Goal: Task Accomplishment & Management: Complete application form

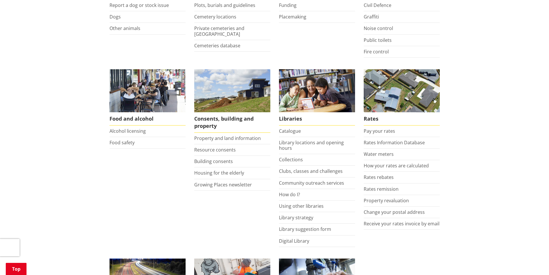
scroll to position [202, 0]
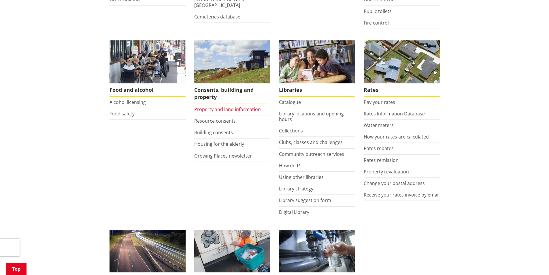
click at [222, 108] on link "Property and land information" at bounding box center [227, 109] width 67 height 6
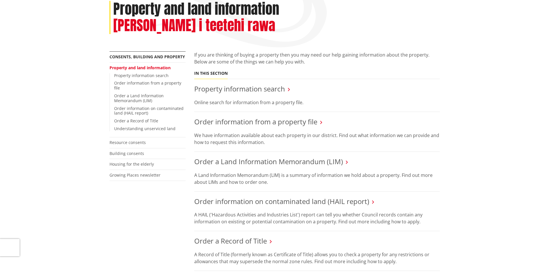
scroll to position [86, 0]
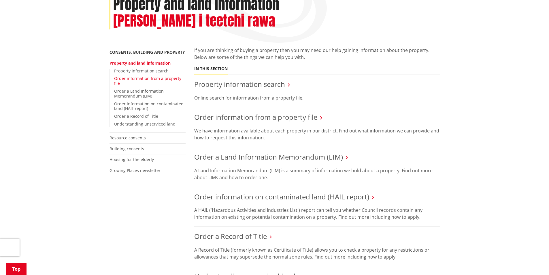
click at [131, 75] on link "Order information from a property file" at bounding box center [147, 80] width 67 height 10
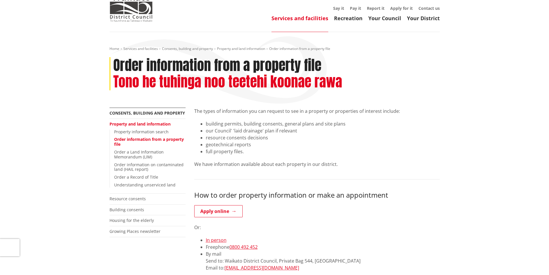
scroll to position [86, 0]
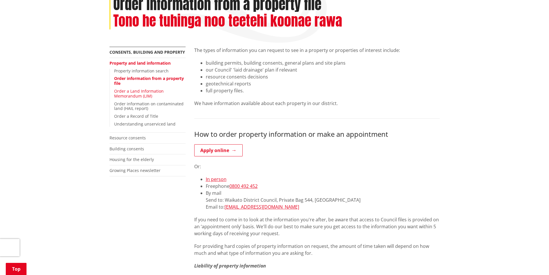
click at [134, 91] on link "Order a Land Information Memorandum (LIM)" at bounding box center [139, 93] width 50 height 10
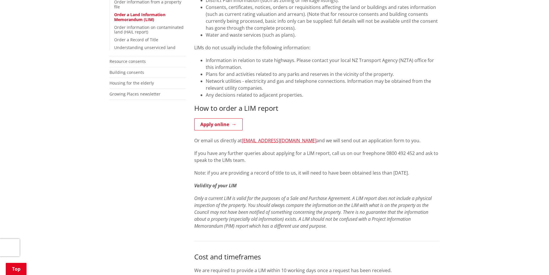
scroll to position [173, 0]
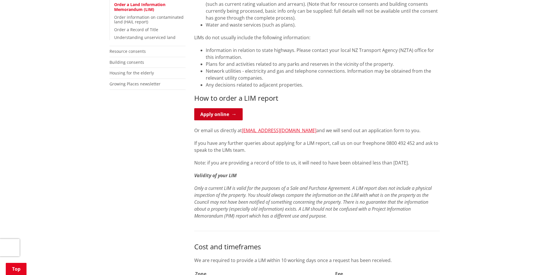
click at [214, 112] on link "Apply online" at bounding box center [218, 114] width 48 height 12
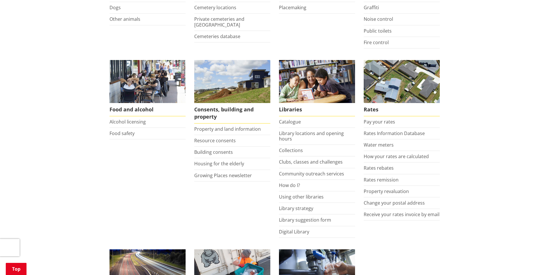
scroll to position [202, 0]
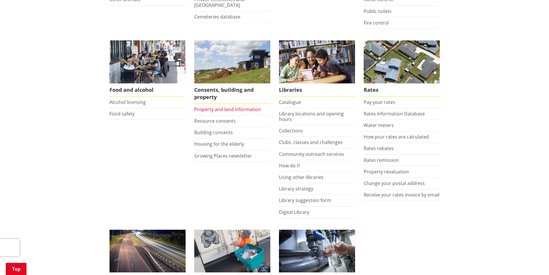
click at [250, 109] on link "Property and land information" at bounding box center [227, 109] width 67 height 6
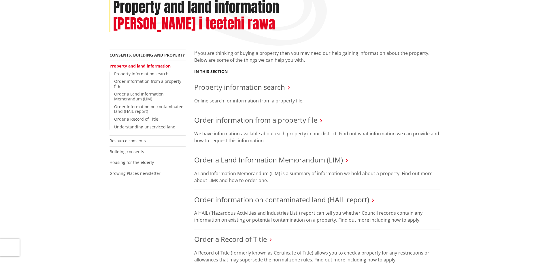
scroll to position [86, 0]
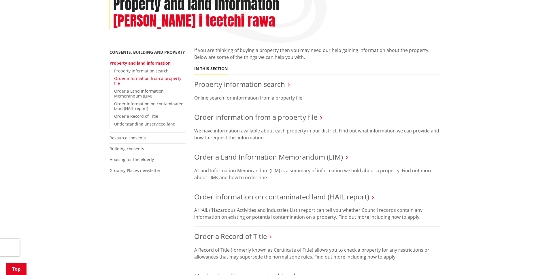
click at [139, 75] on link "Order information from a property file" at bounding box center [147, 80] width 67 height 10
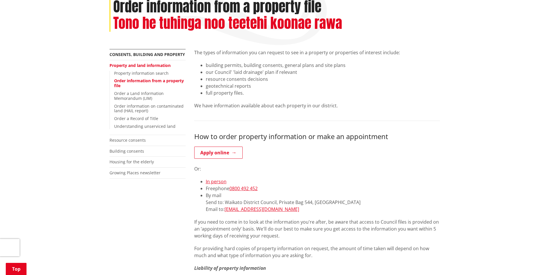
scroll to position [86, 0]
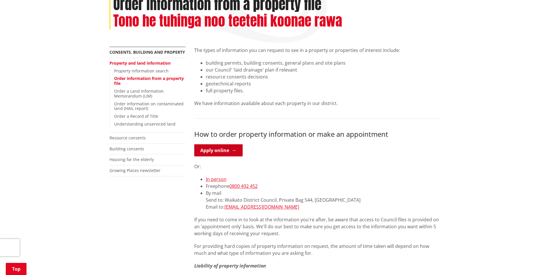
click at [222, 149] on link "Apply online" at bounding box center [218, 150] width 48 height 12
